Goal: Register for event/course

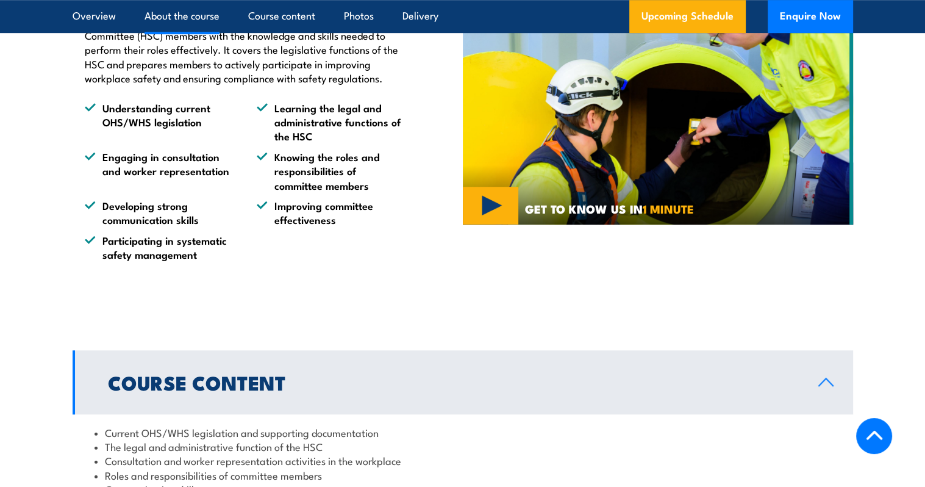
scroll to position [488, 0]
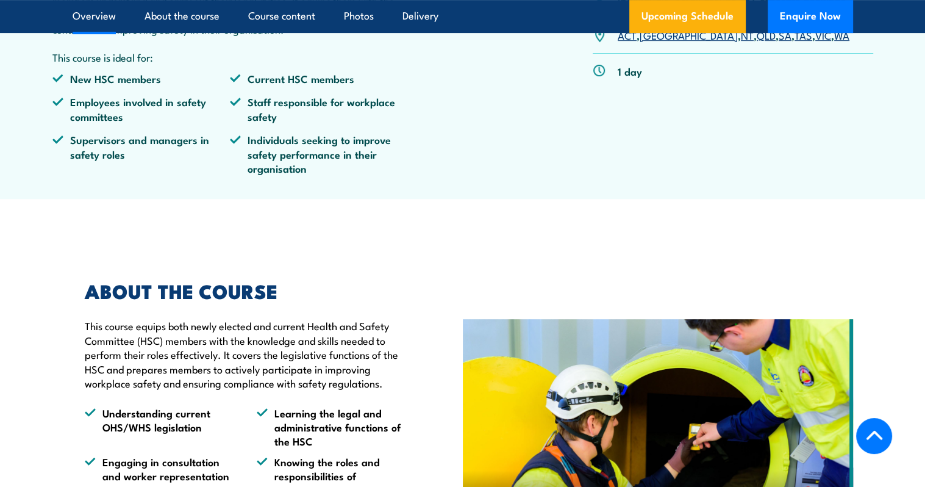
click at [612, 199] on article "This is a non-accredited training course, a Certificate of Attendance is issued…" at bounding box center [463, 46] width 854 height 304
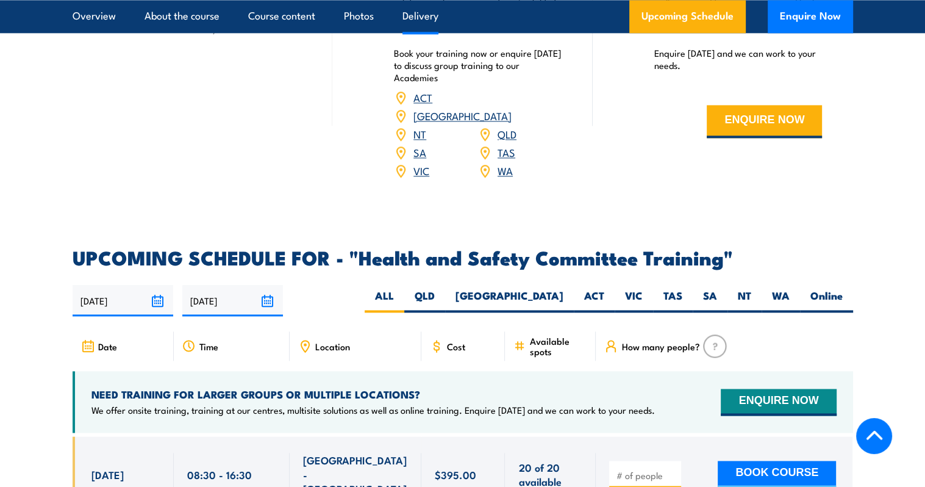
scroll to position [1891, 0]
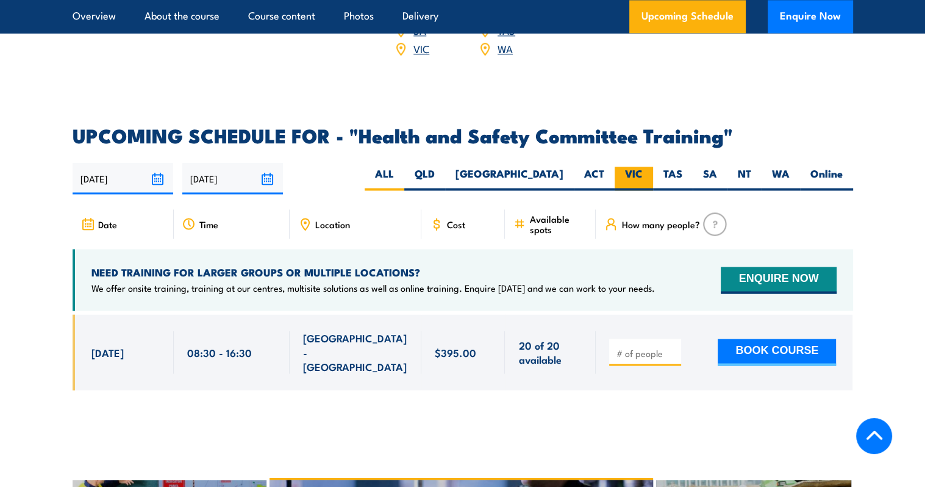
click at [642, 167] on label "VIC" at bounding box center [634, 179] width 38 height 24
click at [643, 167] on input "VIC" at bounding box center [647, 171] width 8 height 8
radio input "true"
